Goal: Check status: Check status

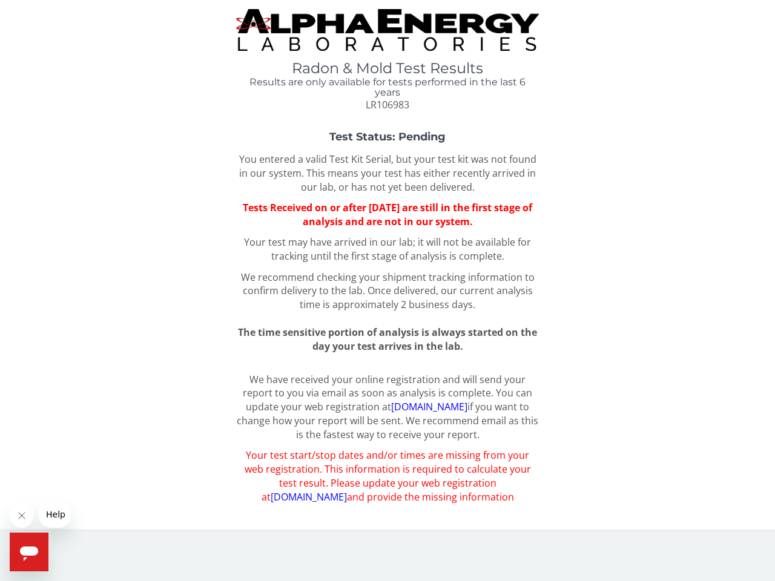
click at [22, 516] on icon "Close message from company" at bounding box center [22, 516] width 6 height 6
click at [54, 515] on span "Help" at bounding box center [55, 515] width 19 height 10
click at [29, 552] on icon "Open messaging window" at bounding box center [29, 554] width 18 height 15
